Goal: Information Seeking & Learning: Learn about a topic

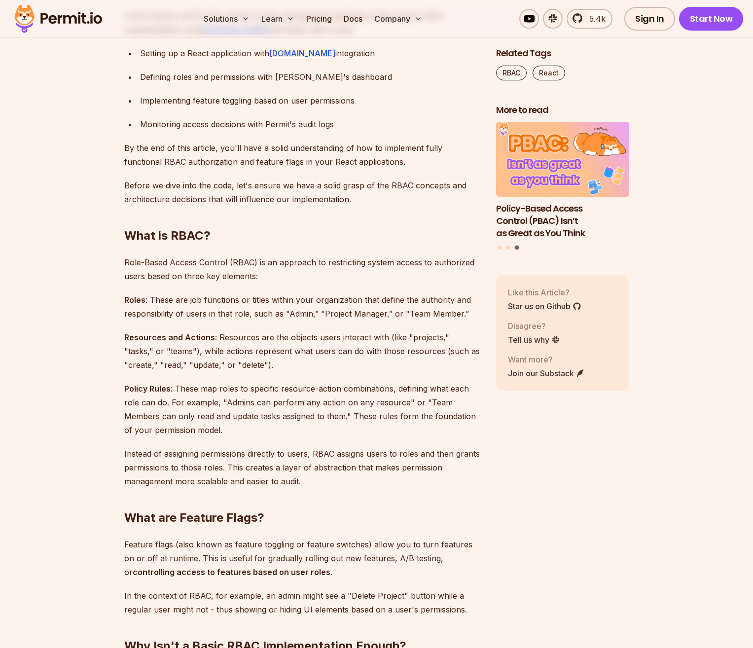
scroll to position [1107, 0]
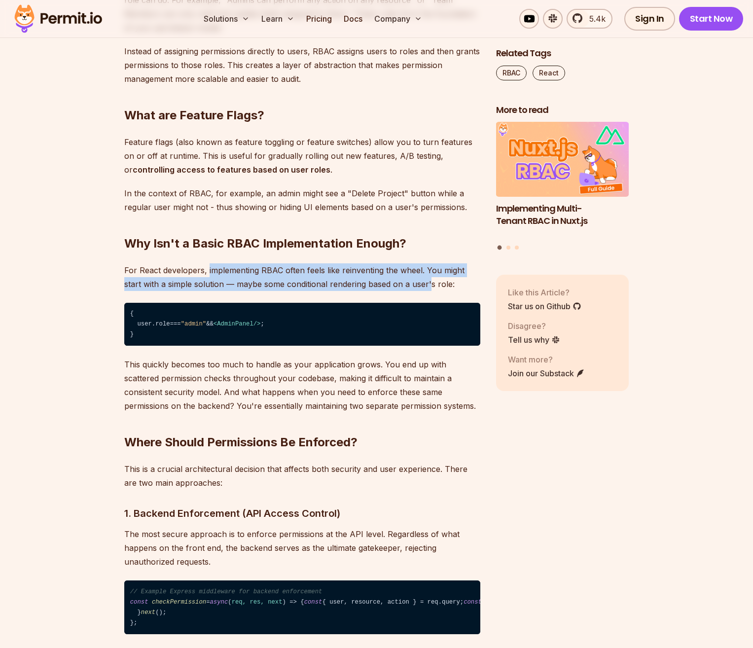
drag, startPoint x: 212, startPoint y: 270, endPoint x: 431, endPoint y: 284, distance: 219.4
click at [431, 284] on p "For React developers, implementing RBAC often feels like reinventing the wheel.…" at bounding box center [302, 277] width 356 height 28
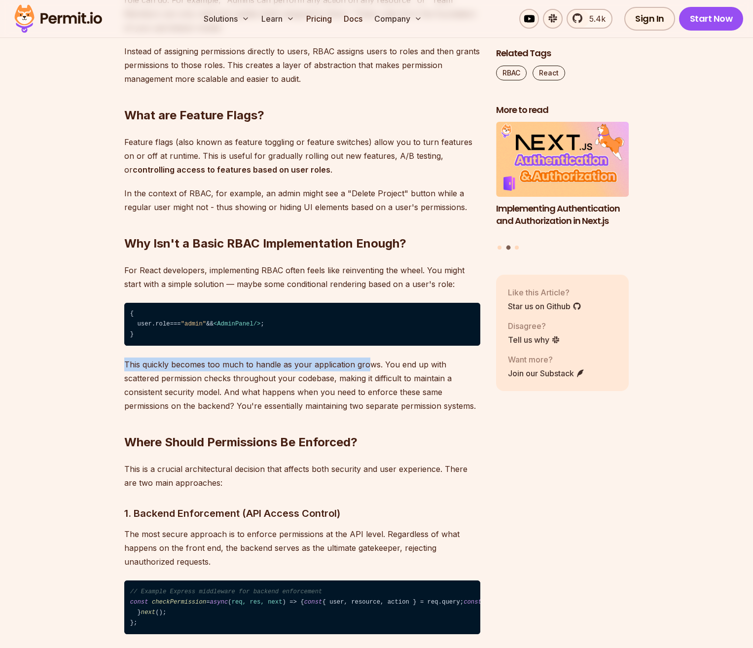
drag, startPoint x: 121, startPoint y: 367, endPoint x: 367, endPoint y: 372, distance: 246.6
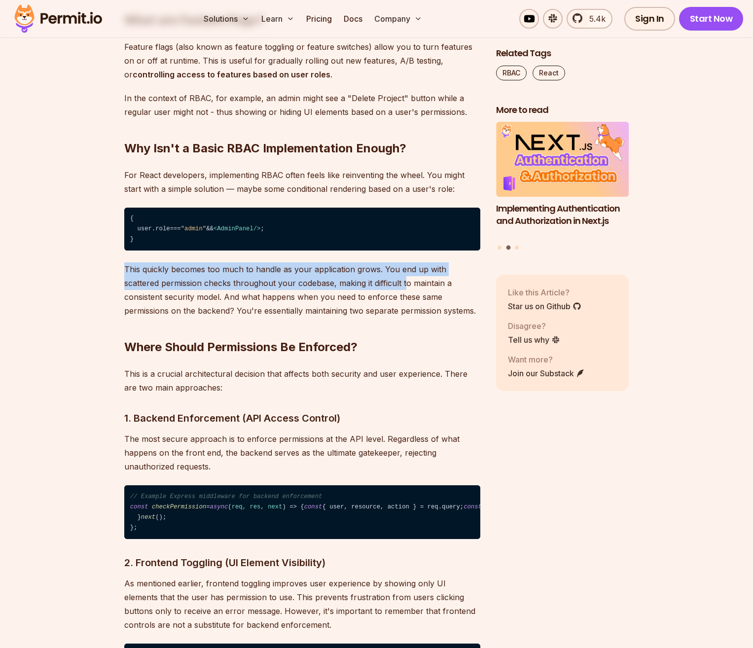
scroll to position [1207, 0]
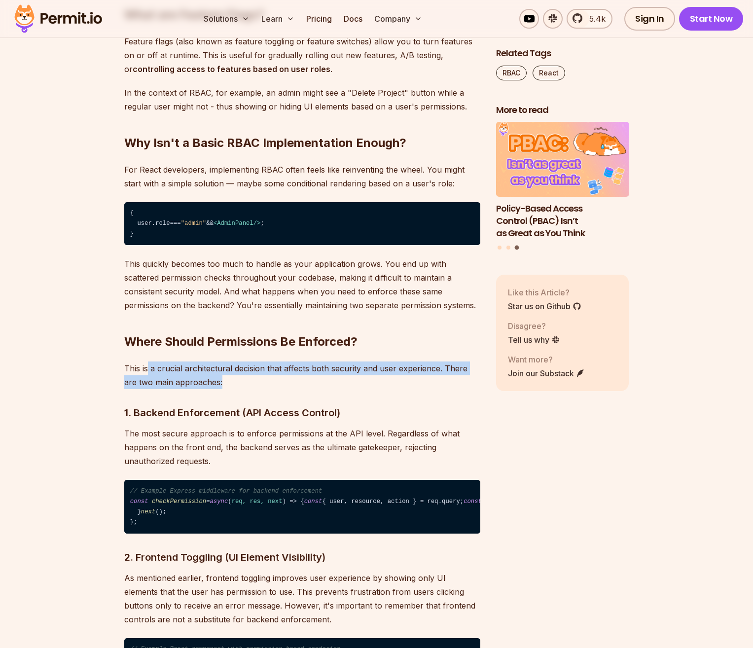
drag, startPoint x: 149, startPoint y: 368, endPoint x: 423, endPoint y: 380, distance: 274.4
click at [438, 380] on p "This is a crucial architectural decision that affects both security and user ex…" at bounding box center [302, 375] width 356 height 28
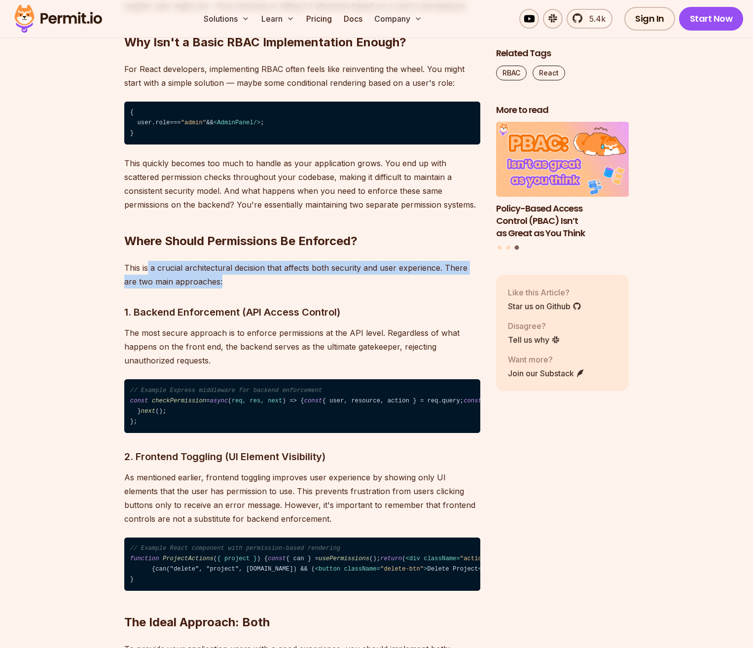
scroll to position [1459, 0]
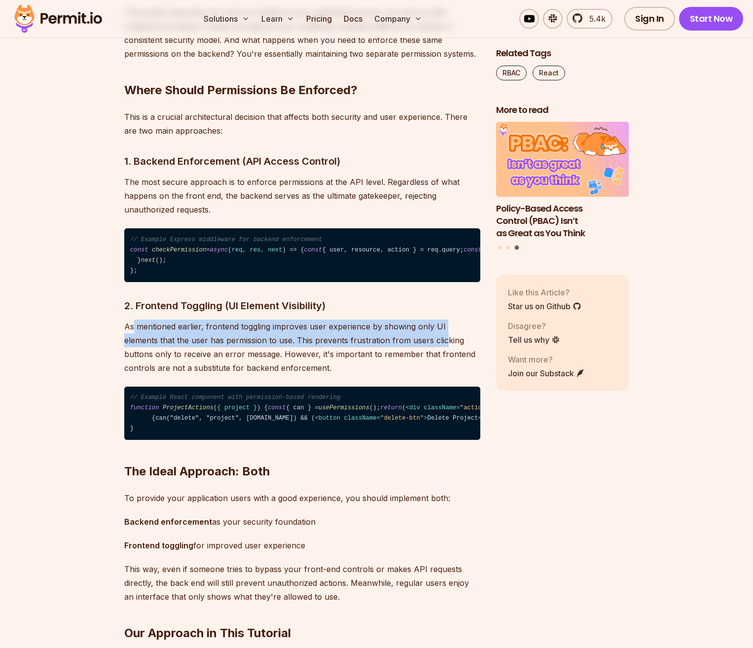
drag, startPoint x: 132, startPoint y: 408, endPoint x: 408, endPoint y: 420, distance: 276.4
click at [408, 375] on p "As mentioned earlier, frontend toggling improves user experience by showing onl…" at bounding box center [302, 347] width 356 height 55
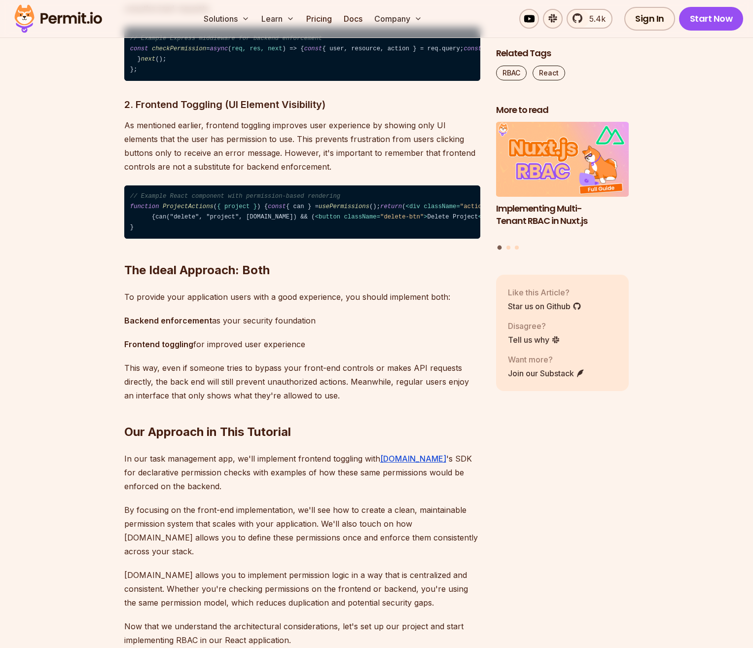
click at [152, 239] on code "// Example React component with permission-based rendering function ProjectActi…" at bounding box center [302, 212] width 356 height 54
click at [319, 210] on span "usePermissions" at bounding box center [344, 206] width 51 height 7
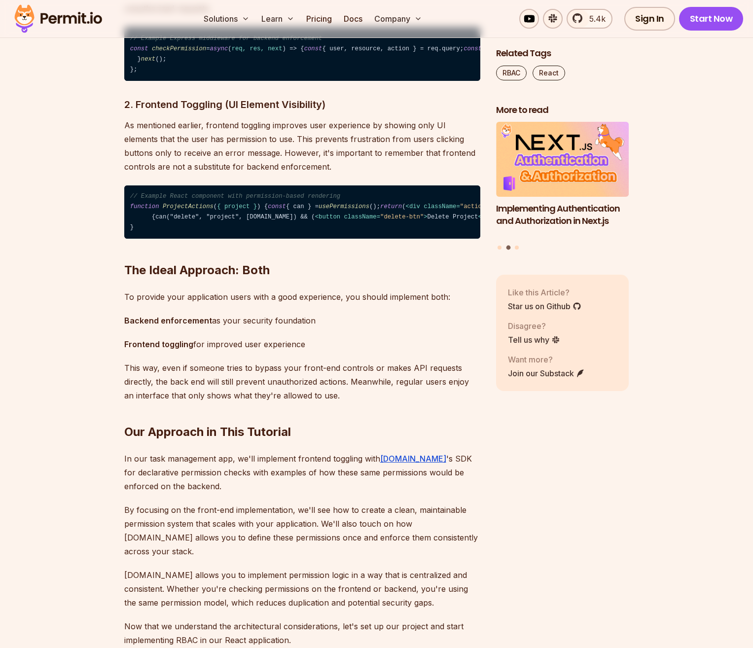
drag, startPoint x: 261, startPoint y: 300, endPoint x: 128, endPoint y: 299, distance: 132.7
click at [128, 239] on code "// Example React component with permission-based rendering function ProjectActi…" at bounding box center [302, 212] width 356 height 54
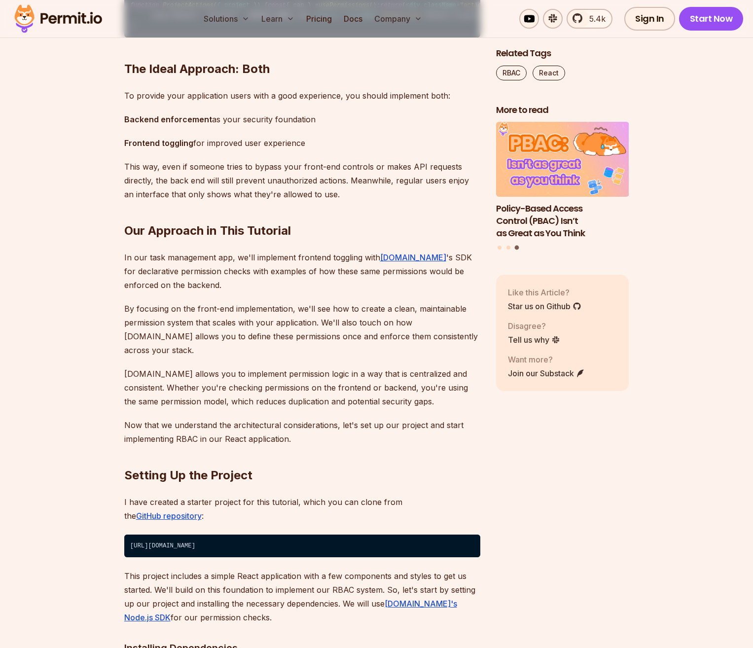
scroll to position [1761, 0]
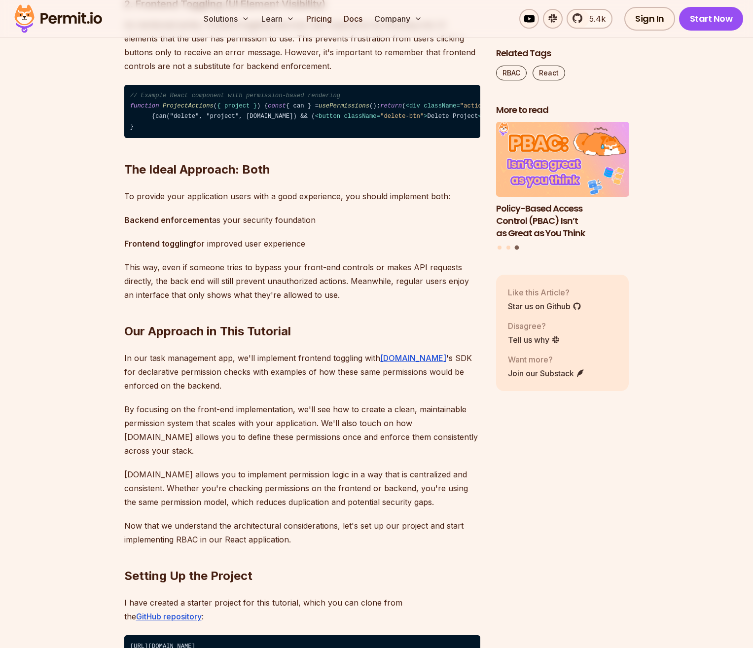
drag, startPoint x: 150, startPoint y: 244, endPoint x: 302, endPoint y: 243, distance: 151.4
click at [302, 139] on code "// Example React component with permission-based rendering function ProjectActi…" at bounding box center [302, 112] width 356 height 54
